Goal: Task Accomplishment & Management: Use online tool/utility

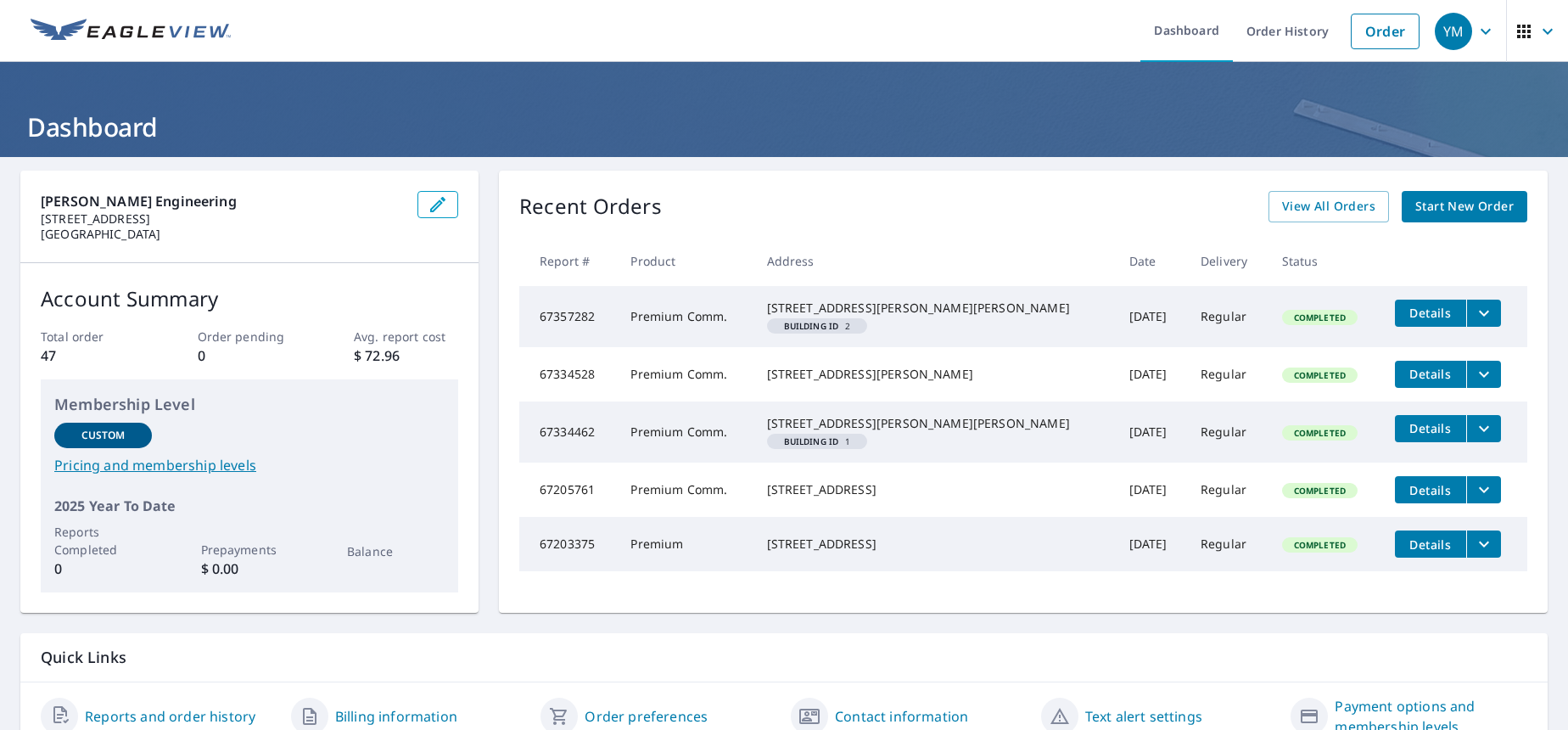
click at [1435, 207] on span "Start New Order" at bounding box center [1465, 207] width 99 height 21
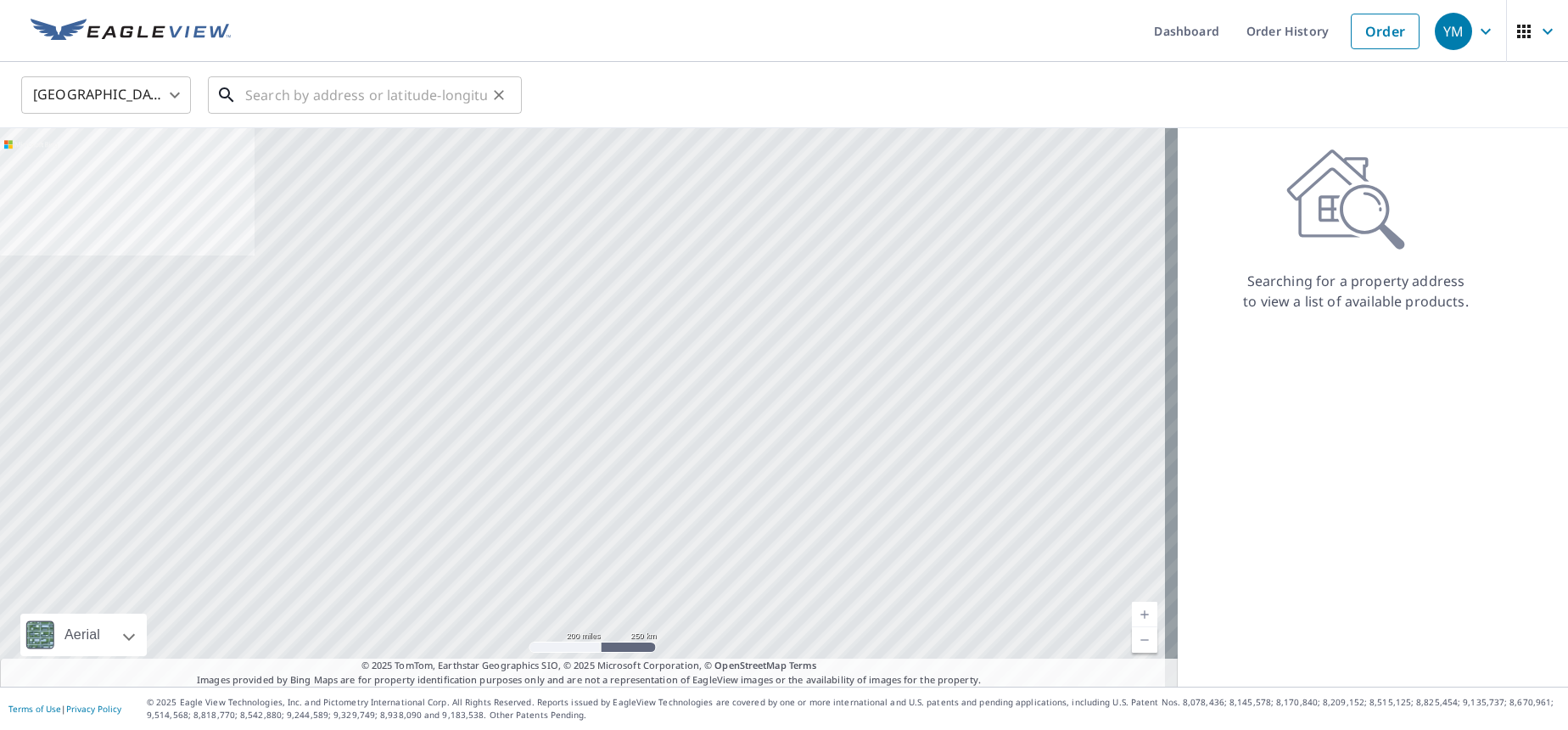
click at [320, 99] on input "text" at bounding box center [366, 95] width 242 height 47
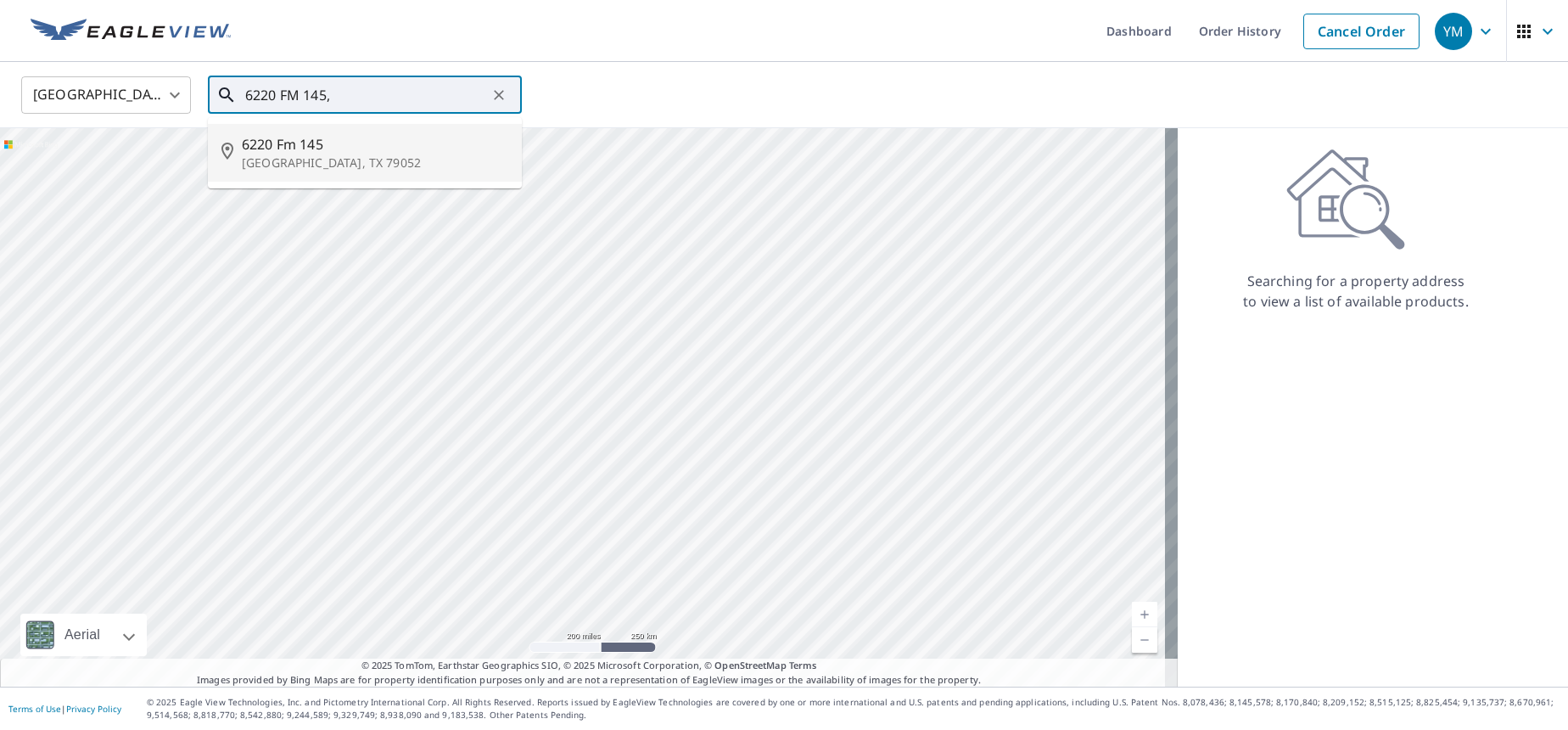
click at [315, 154] on p "[GEOGRAPHIC_DATA], TX 79052" at bounding box center [375, 162] width 267 height 17
type input "6220 Fm [STREET_ADDRESS][PERSON_NAME]"
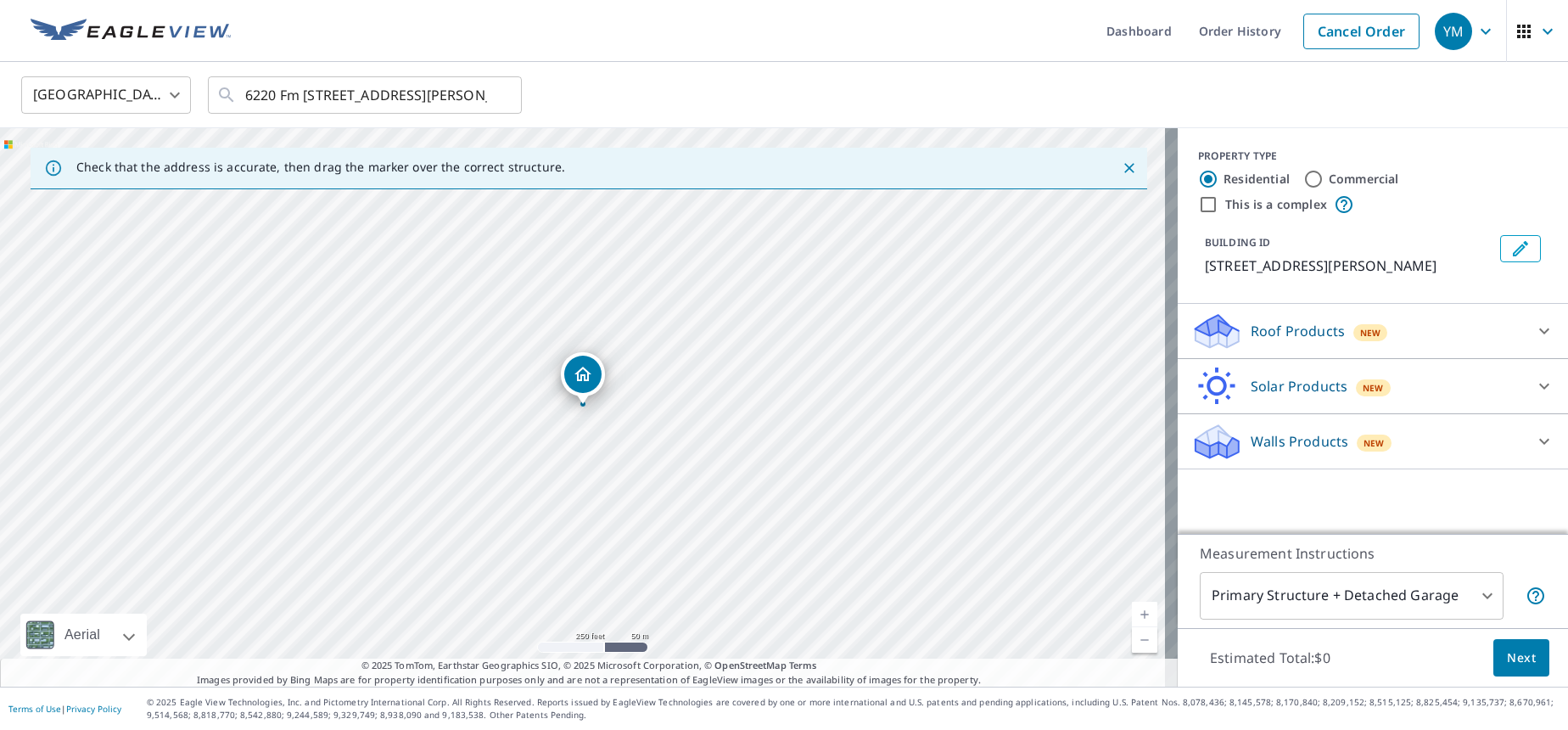
click at [1132, 614] on link "Current Level 17, Zoom In" at bounding box center [1144, 614] width 25 height 25
click at [1132, 614] on link "Current Level 18, Zoom In" at bounding box center [1144, 614] width 25 height 25
click at [1132, 614] on link "Current Level 19, Zoom In" at bounding box center [1144, 614] width 25 height 25
click at [1132, 614] on link "Current Level 20, Zoom In Disabled" at bounding box center [1144, 614] width 25 height 25
click at [1133, 640] on link "Current Level 20, Zoom Out" at bounding box center [1144, 640] width 25 height 25
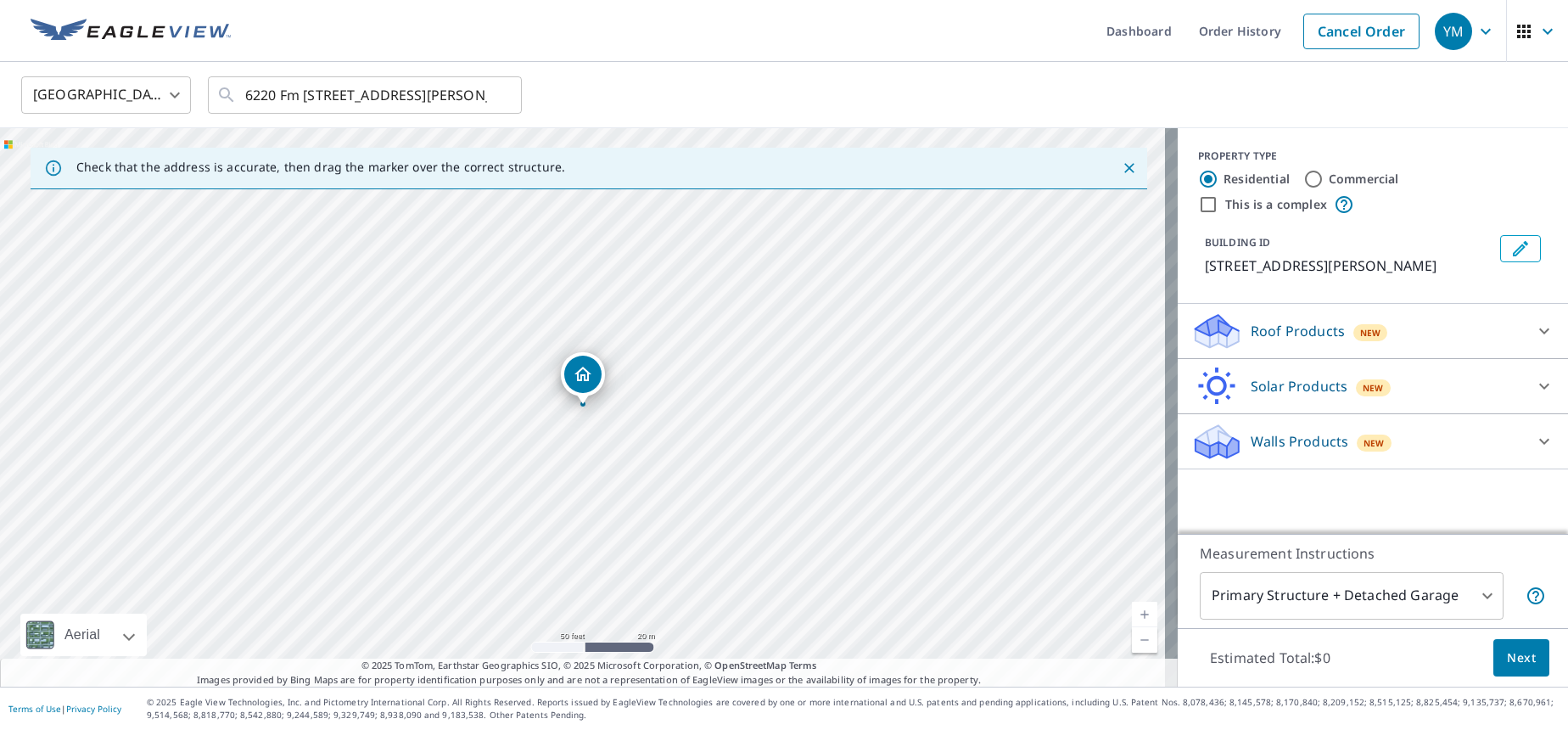
click at [1133, 640] on link "Current Level 19, Zoom Out" at bounding box center [1144, 640] width 25 height 25
click at [1133, 640] on link "Current Level 18, Zoom Out" at bounding box center [1144, 640] width 25 height 25
click at [1132, 636] on link "Current Level 17, Zoom Out" at bounding box center [1144, 640] width 25 height 25
drag, startPoint x: 977, startPoint y: 403, endPoint x: 865, endPoint y: 498, distance: 146.9
click at [865, 498] on div "6220 Fm [STREET_ADDRESS][PERSON_NAME]" at bounding box center [589, 408] width 1178 height 559
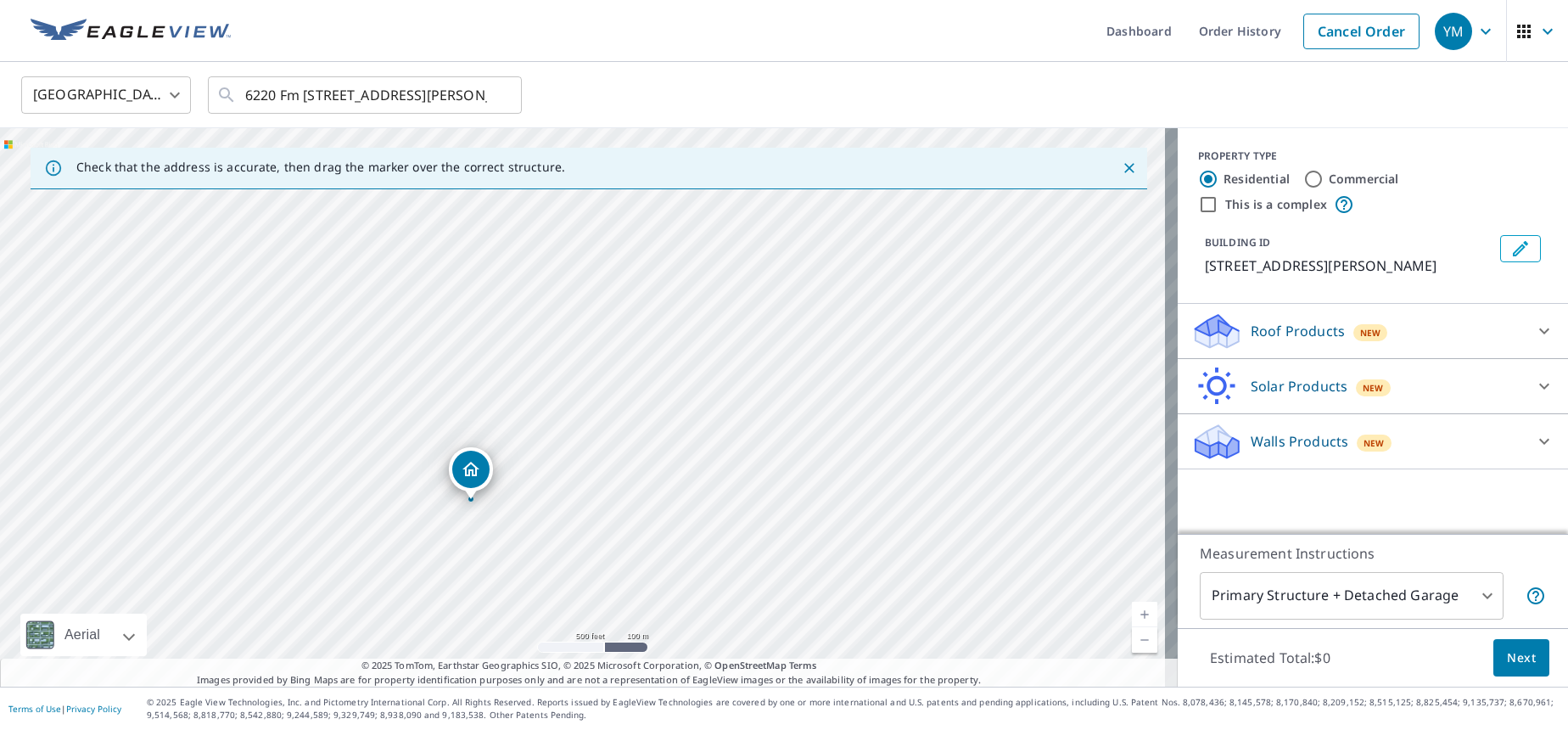
click at [760, 297] on div "6220 Fm [STREET_ADDRESS][PERSON_NAME]" at bounding box center [589, 408] width 1178 height 559
drag, startPoint x: 820, startPoint y: 279, endPoint x: 625, endPoint y: 392, distance: 225.4
click at [625, 392] on div "6220 Fm [STREET_ADDRESS][PERSON_NAME]" at bounding box center [589, 408] width 1178 height 559
click at [1138, 610] on link "Current Level 16, Zoom In" at bounding box center [1144, 614] width 25 height 25
click at [1138, 610] on link "Current Level 17, Zoom In" at bounding box center [1144, 614] width 25 height 25
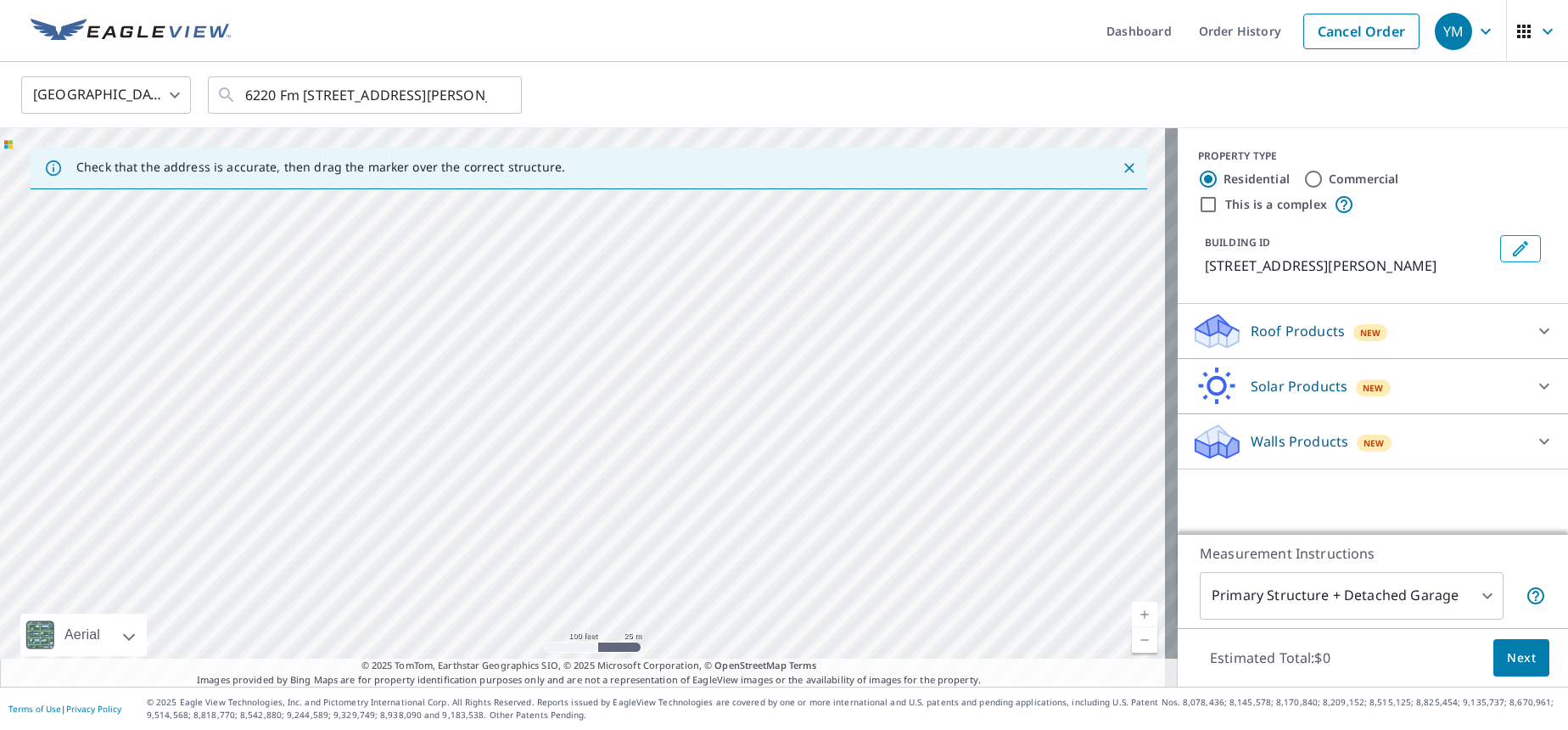
drag, startPoint x: 888, startPoint y: 251, endPoint x: 500, endPoint y: 485, distance: 453.1
click at [500, 485] on div "6220 Fm [STREET_ADDRESS][PERSON_NAME]" at bounding box center [589, 408] width 1178 height 559
click at [1133, 609] on link "Current Level 18, Zoom In" at bounding box center [1144, 614] width 25 height 25
drag, startPoint x: 379, startPoint y: 455, endPoint x: 560, endPoint y: 511, distance: 189.5
click at [560, 511] on div "6220 Fm [STREET_ADDRESS][PERSON_NAME]" at bounding box center [589, 408] width 1178 height 559
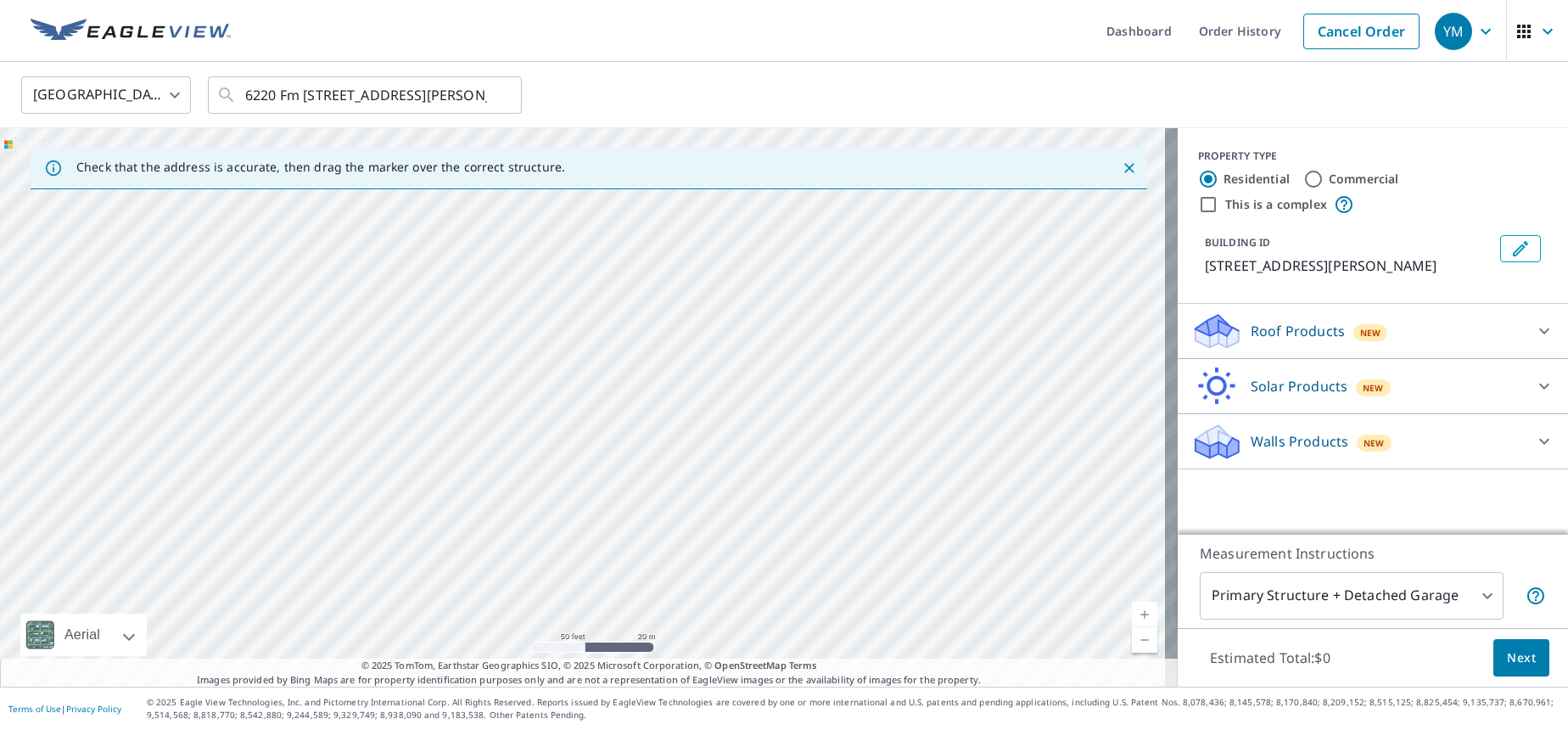
drag, startPoint x: 407, startPoint y: 413, endPoint x: 459, endPoint y: 422, distance: 52.8
click at [459, 422] on div "6220 Fm [STREET_ADDRESS][PERSON_NAME]" at bounding box center [589, 408] width 1178 height 559
drag, startPoint x: 402, startPoint y: 492, endPoint x: 480, endPoint y: 510, distance: 80.0
click at [480, 510] on div "6220 Fm [STREET_ADDRESS][PERSON_NAME]" at bounding box center [589, 408] width 1178 height 559
click at [1134, 617] on link "Current Level 19, Zoom In" at bounding box center [1144, 614] width 25 height 25
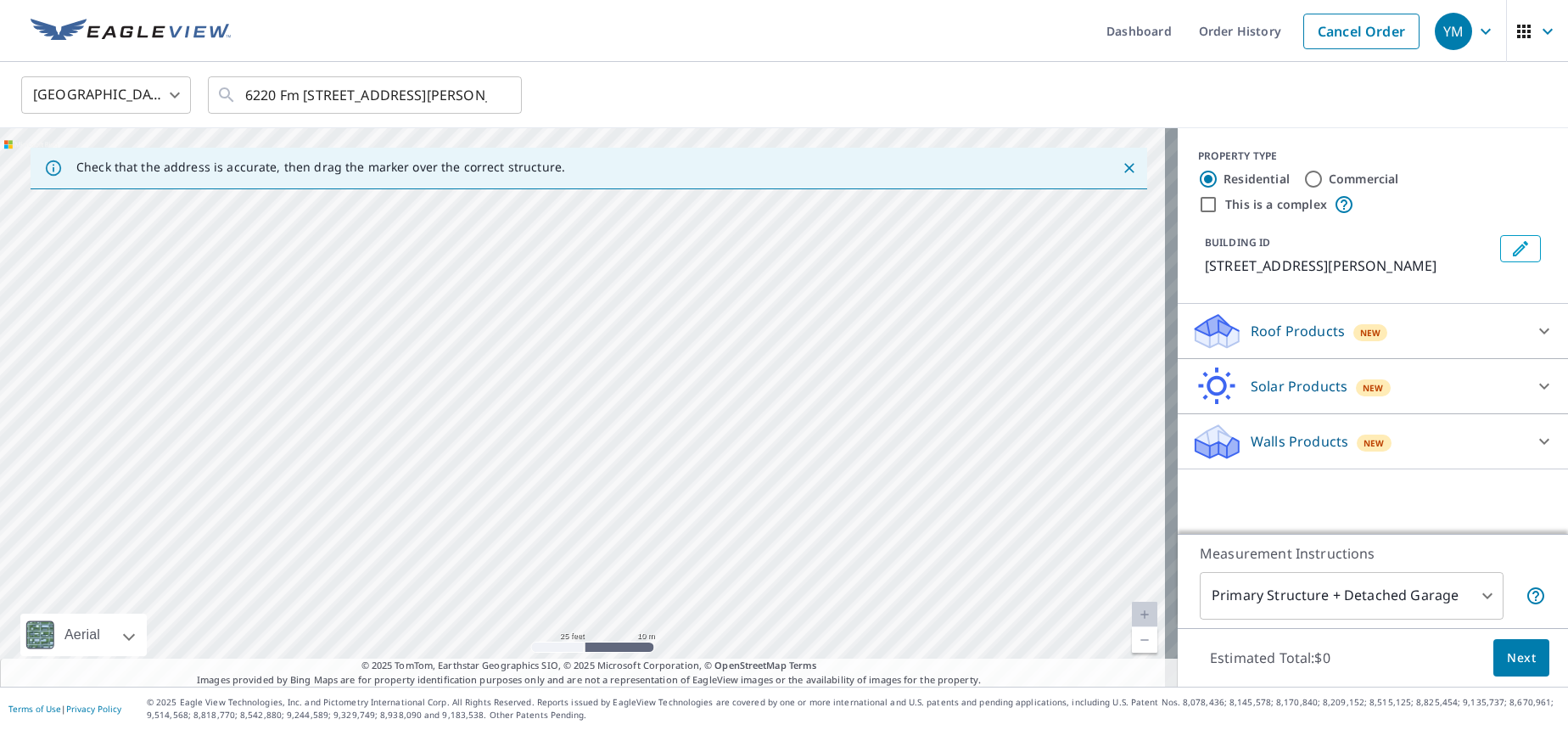
drag, startPoint x: 452, startPoint y: 477, endPoint x: 467, endPoint y: 422, distance: 57.0
click at [467, 422] on div "6220 Fm [STREET_ADDRESS][PERSON_NAME]" at bounding box center [589, 408] width 1178 height 559
